Goal: Entertainment & Leisure: Consume media (video, audio)

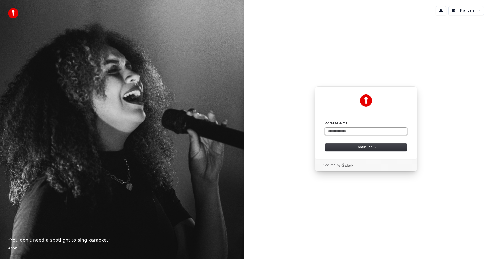
click at [333, 132] on input "Adresse e-mail" at bounding box center [366, 131] width 82 height 8
click at [342, 145] on button "Continuer" at bounding box center [366, 147] width 82 height 8
type input "**********"
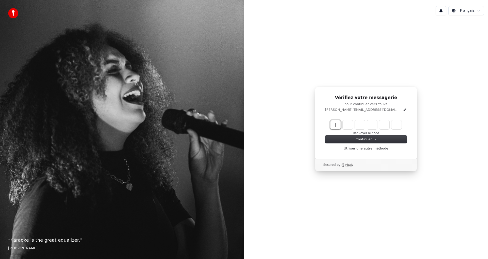
click at [336, 126] on input "Enter verification code" at bounding box center [371, 124] width 81 height 9
type input "******"
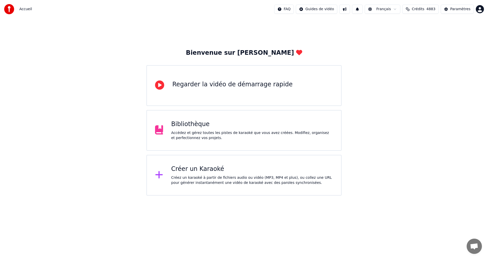
click at [217, 140] on div "Accédez et gérez toutes les pistes de karaoké que vous avez créées. Modifiez, o…" at bounding box center [252, 135] width 162 height 10
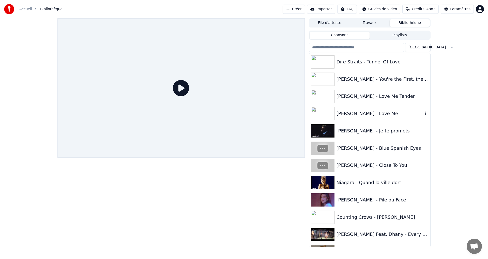
click at [355, 112] on div "[PERSON_NAME] - Love Me" at bounding box center [380, 113] width 87 height 7
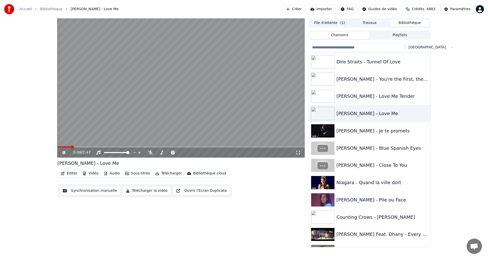
click at [297, 152] on icon at bounding box center [298, 152] width 5 height 4
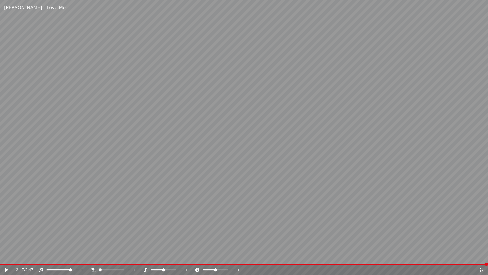
click at [482, 258] on div "2:47 / 2:47" at bounding box center [244, 270] width 488 height 10
click at [480, 258] on icon at bounding box center [482, 270] width 4 height 4
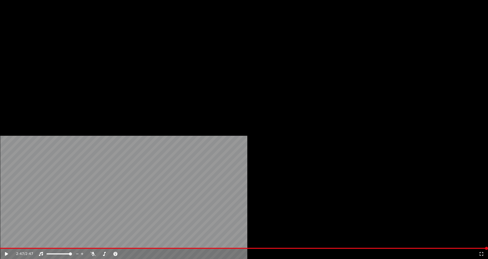
scroll to position [712, 0]
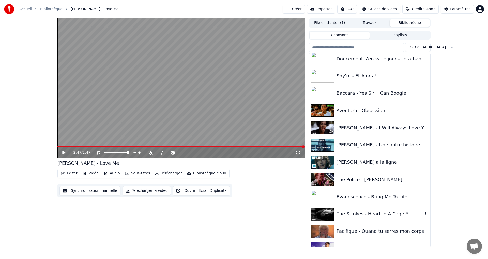
click at [370, 213] on div "The Strokes - Heart In A Cage *" at bounding box center [380, 213] width 87 height 7
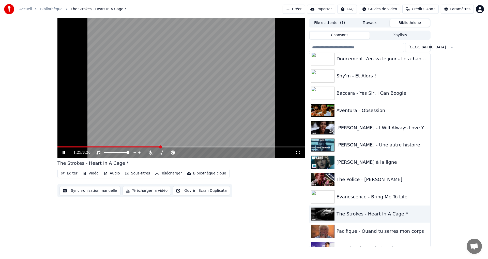
click at [298, 153] on icon at bounding box center [298, 152] width 5 height 4
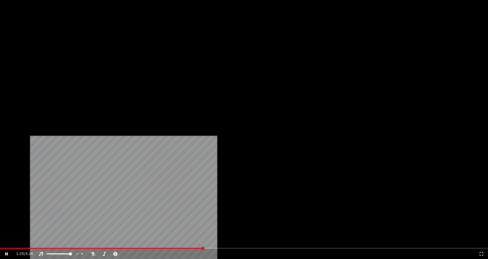
click at [298, 159] on video at bounding box center [244, 137] width 488 height 275
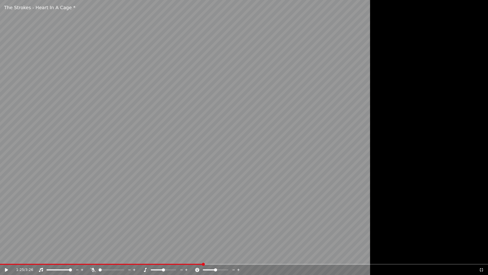
click at [298, 159] on video at bounding box center [244, 137] width 488 height 275
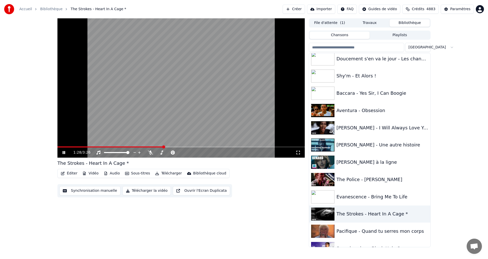
click at [298, 153] on icon at bounding box center [298, 152] width 5 height 4
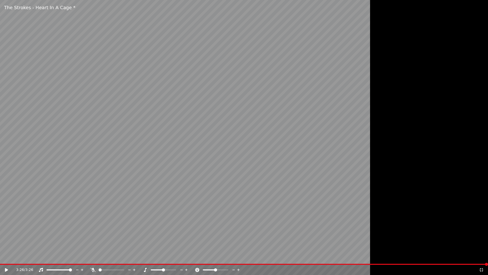
click at [480, 258] on icon at bounding box center [481, 270] width 5 height 4
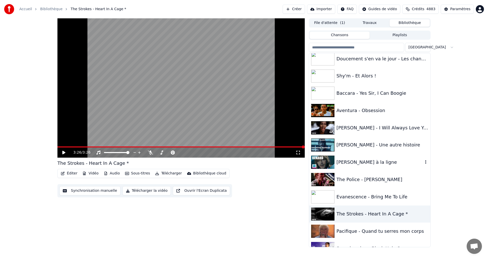
click at [371, 162] on div "[PERSON_NAME] à la ligne" at bounding box center [380, 161] width 87 height 7
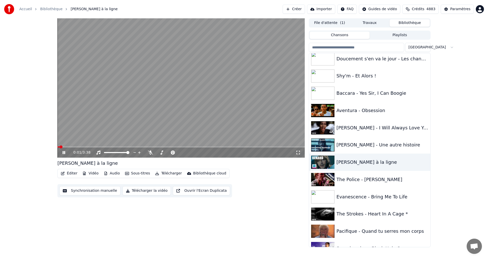
click at [296, 152] on icon at bounding box center [298, 152] width 5 height 4
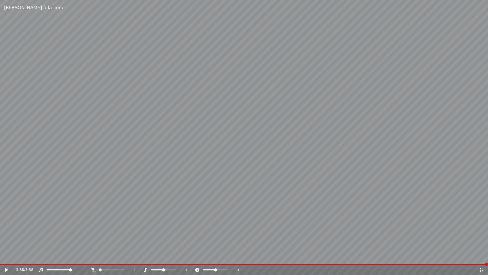
click at [485, 258] on div "3:38 / 3:38" at bounding box center [244, 269] width 484 height 5
click at [484, 258] on icon at bounding box center [481, 270] width 5 height 4
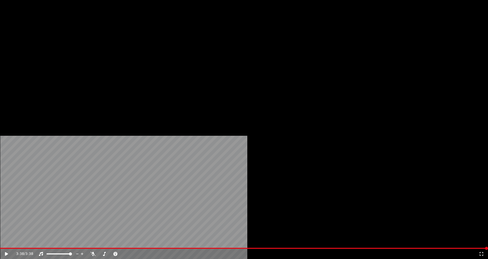
scroll to position [1704, 0]
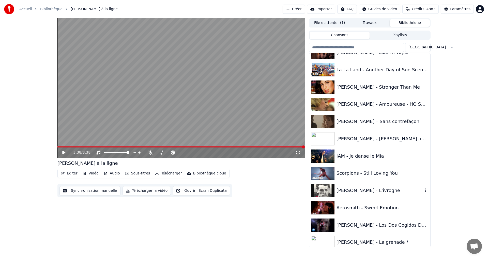
click at [361, 187] on div "[PERSON_NAME] - L'ivrogne" at bounding box center [380, 190] width 87 height 7
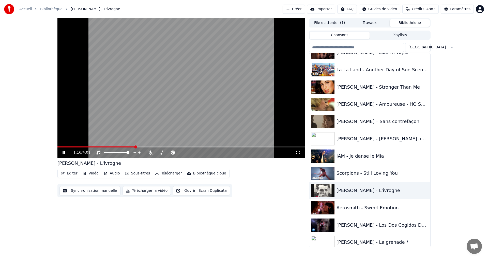
click at [151, 107] on video at bounding box center [180, 87] width 247 height 139
